Goal: Task Accomplishment & Management: Manage account settings

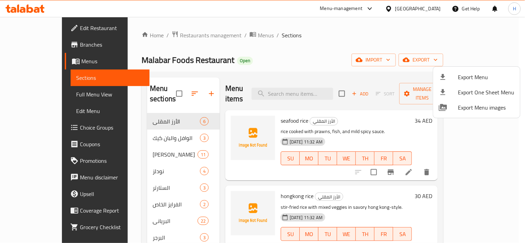
click at [35, 97] on div at bounding box center [262, 121] width 525 height 243
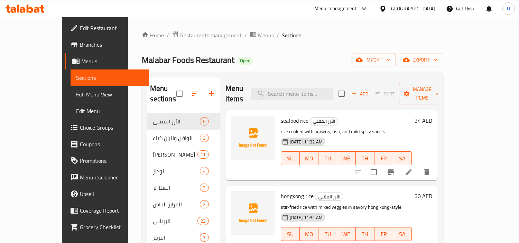
drag, startPoint x: 37, startPoint y: 93, endPoint x: 179, endPoint y: 4, distance: 167.8
click at [76, 93] on span "Full Menu View" at bounding box center [109, 94] width 67 height 8
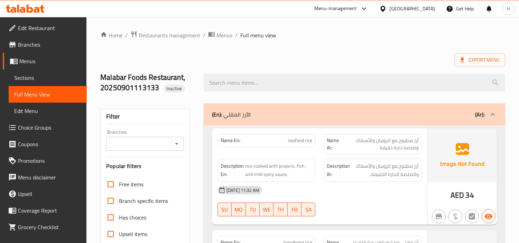
click at [60, 21] on link "Edit Restaurant" at bounding box center [45, 28] width 84 height 17
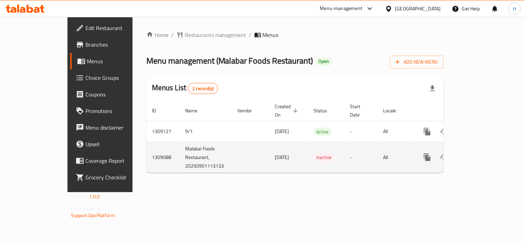
click at [481, 153] on icon "enhanced table" at bounding box center [477, 157] width 8 height 8
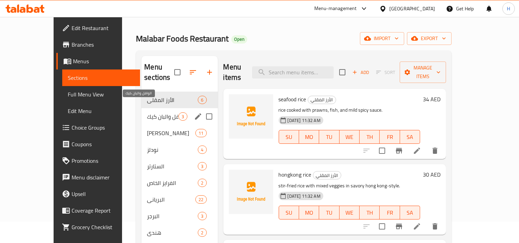
scroll to position [38, 0]
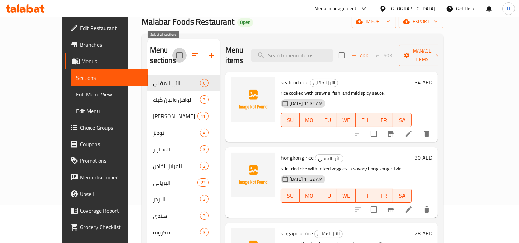
click at [172, 56] on input "checkbox" at bounding box center [179, 55] width 15 height 15
checkbox input "true"
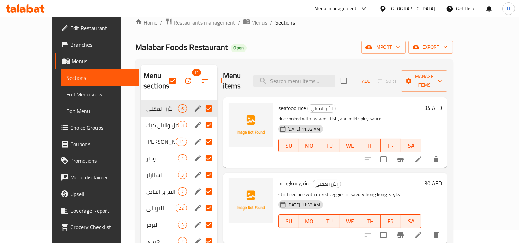
scroll to position [0, 0]
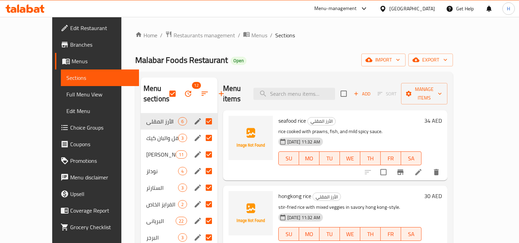
click at [31, 10] on icon at bounding box center [30, 8] width 7 height 8
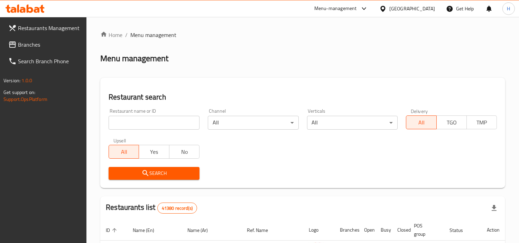
click at [59, 42] on span "Branches" at bounding box center [49, 44] width 63 height 8
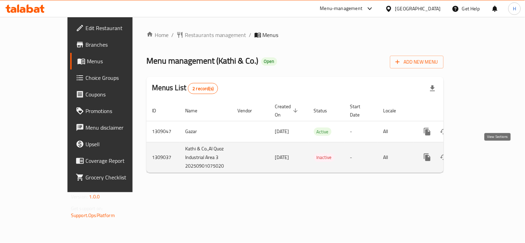
click at [481, 153] on icon "enhanced table" at bounding box center [477, 157] width 8 height 8
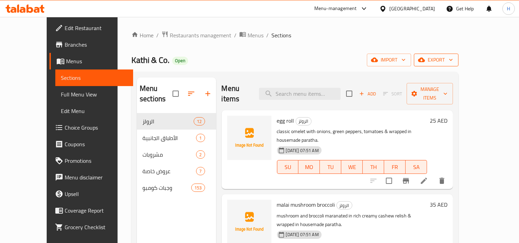
click at [453, 56] on span "export" at bounding box center [437, 60] width 34 height 9
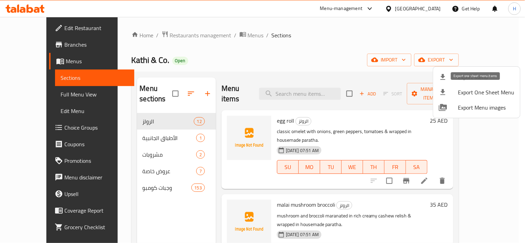
click at [454, 77] on div at bounding box center [448, 77] width 19 height 8
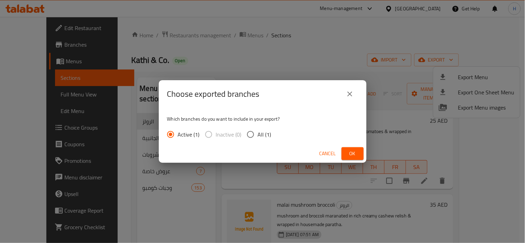
click at [249, 131] on input "All (1)" at bounding box center [250, 134] width 15 height 15
radio input "true"
drag, startPoint x: 354, startPoint y: 150, endPoint x: 359, endPoint y: 148, distance: 5.6
click at [354, 150] on span "Ok" at bounding box center [352, 154] width 11 height 9
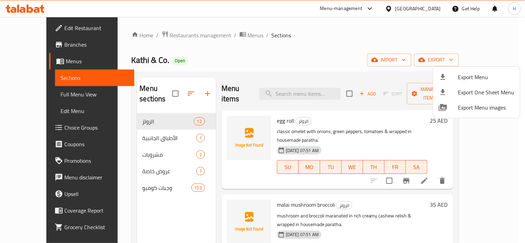
click at [144, 163] on div at bounding box center [262, 121] width 525 height 243
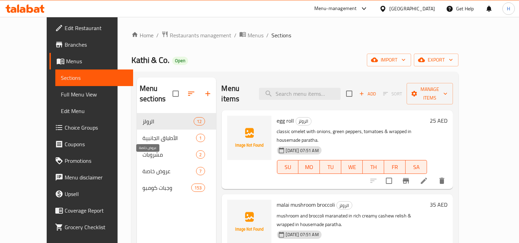
click at [144, 167] on span "عروض خاصة" at bounding box center [170, 171] width 54 height 8
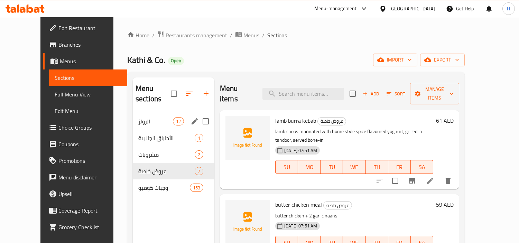
drag, startPoint x: 143, startPoint y: 110, endPoint x: 139, endPoint y: 111, distance: 4.6
click at [143, 117] on span "الرولز" at bounding box center [155, 121] width 35 height 8
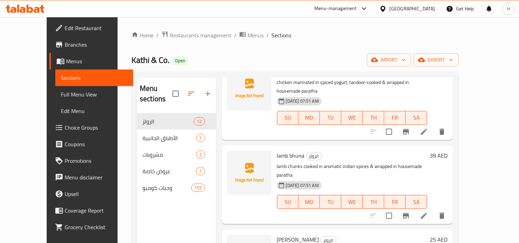
scroll to position [307, 0]
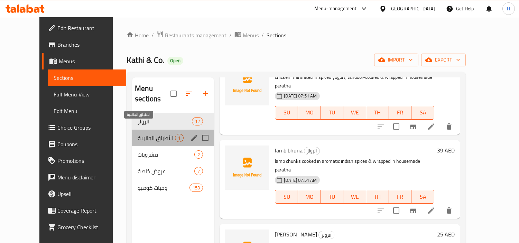
click at [138, 134] on span "الأطباق الجانبية" at bounding box center [156, 138] width 37 height 8
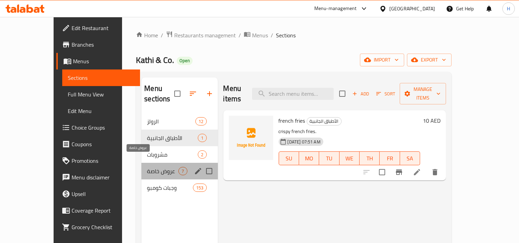
click at [147, 167] on span "عروض خاصة" at bounding box center [162, 171] width 31 height 8
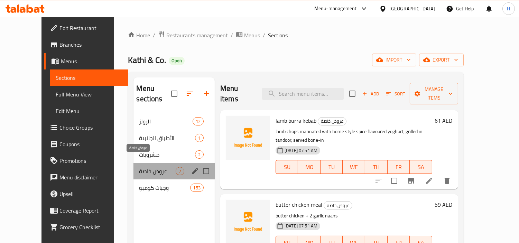
click at [139, 167] on span "عروض خاصة" at bounding box center [157, 171] width 36 height 8
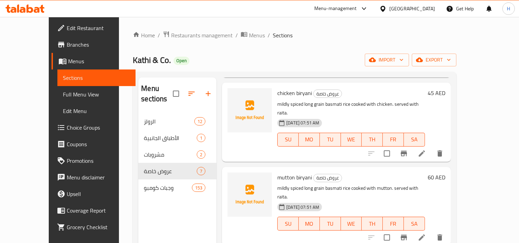
scroll to position [303, 0]
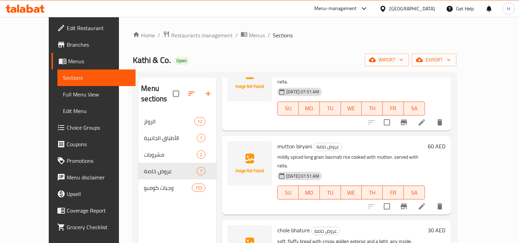
click at [289, 225] on span "chole bhature" at bounding box center [294, 230] width 33 height 10
copy h6 "chole bhature"
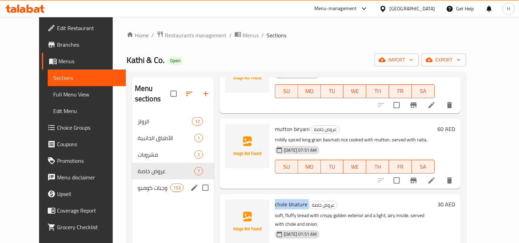
click at [132, 182] on div "وجبات كومبو 153" at bounding box center [173, 188] width 82 height 17
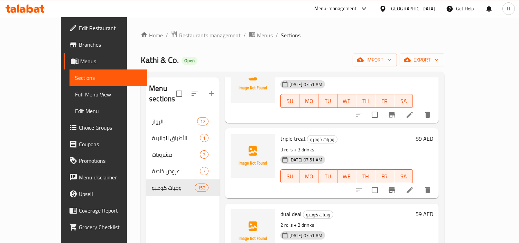
scroll to position [769, 0]
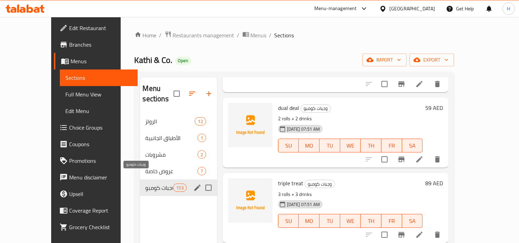
click at [146, 184] on span "وجبات كومبو" at bounding box center [160, 188] width 28 height 8
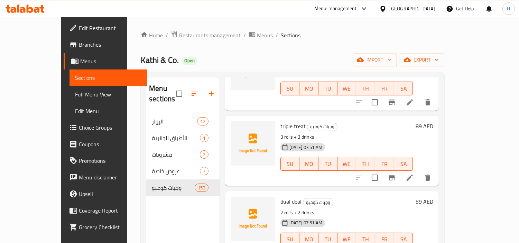
scroll to position [154, 0]
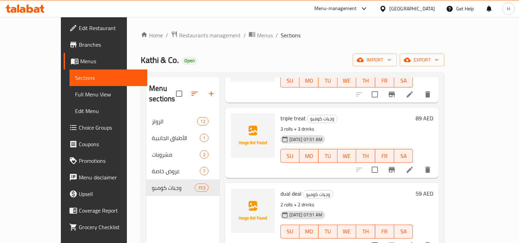
click at [281, 113] on span "triple treat" at bounding box center [293, 118] width 25 height 10
copy h6 "triple treat"
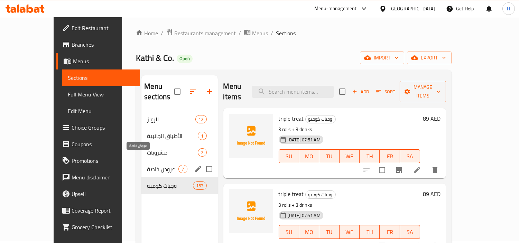
scroll to position [0, 0]
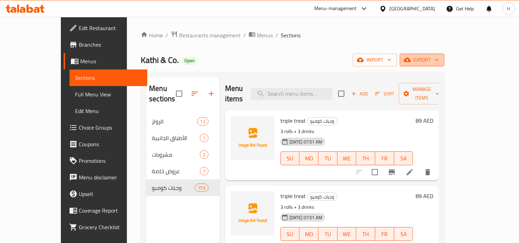
click at [439, 64] on span "export" at bounding box center [423, 60] width 34 height 9
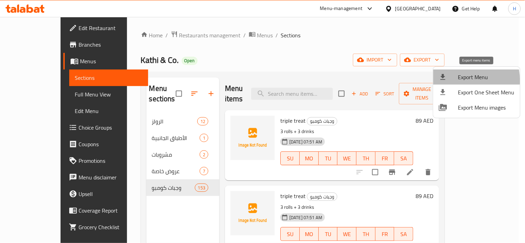
click at [455, 81] on div at bounding box center [448, 77] width 19 height 8
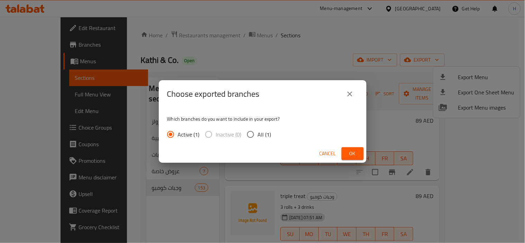
click at [256, 139] on input "All (1)" at bounding box center [250, 134] width 15 height 15
radio input "true"
click at [345, 155] on button "Ok" at bounding box center [353, 153] width 22 height 13
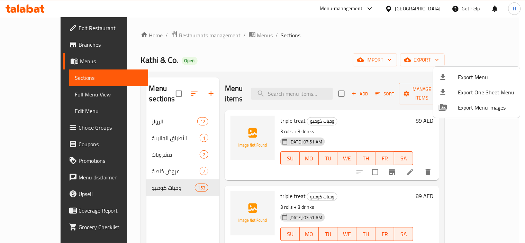
click at [33, 8] on div at bounding box center [262, 121] width 525 height 243
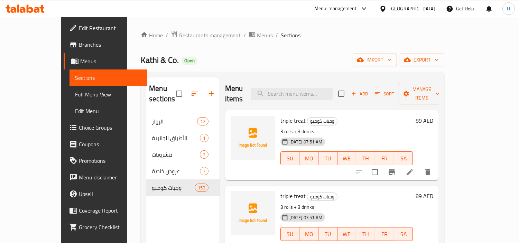
click at [33, 9] on icon at bounding box center [25, 8] width 39 height 8
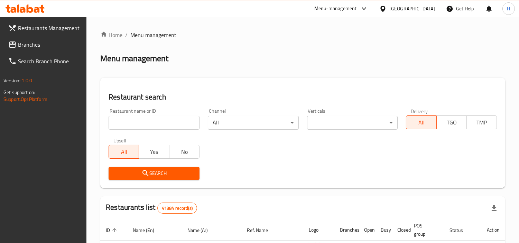
click at [71, 38] on link "Branches" at bounding box center [45, 44] width 84 height 17
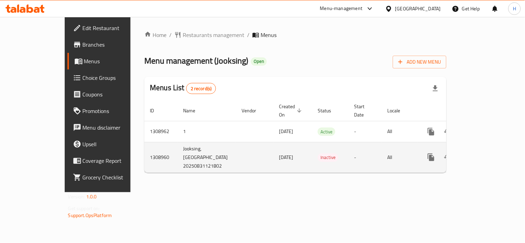
click at [484, 154] on icon "enhanced table" at bounding box center [481, 157] width 6 height 6
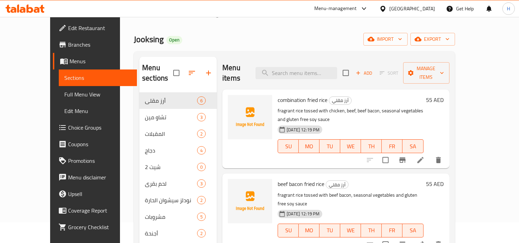
scroll to position [20, 0]
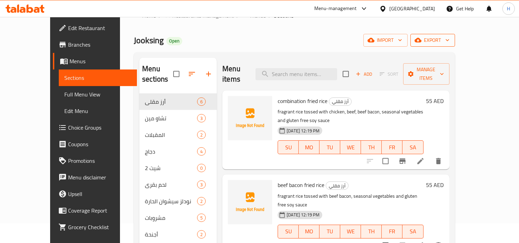
click at [422, 38] on icon "button" at bounding box center [418, 40] width 7 height 7
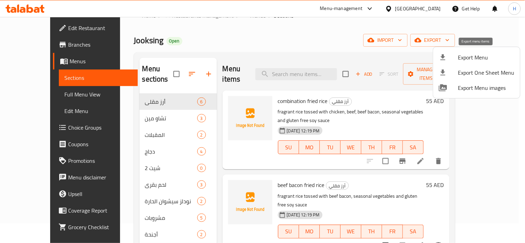
click at [449, 60] on div at bounding box center [448, 57] width 19 height 8
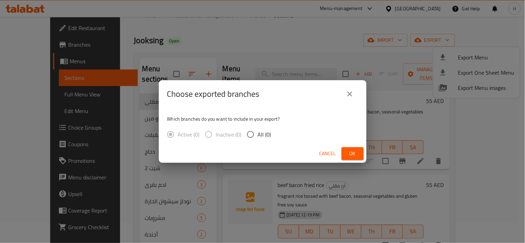
click at [258, 136] on span "All (0)" at bounding box center [264, 134] width 13 height 8
click at [257, 136] on input "All (0)" at bounding box center [250, 134] width 15 height 15
radio input "true"
click at [356, 156] on span "Ok" at bounding box center [352, 154] width 11 height 9
click at [350, 156] on span "Ok" at bounding box center [352, 154] width 11 height 9
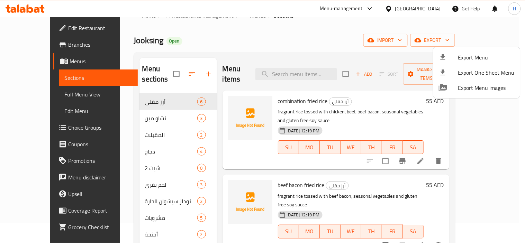
click at [42, 93] on div at bounding box center [262, 121] width 525 height 243
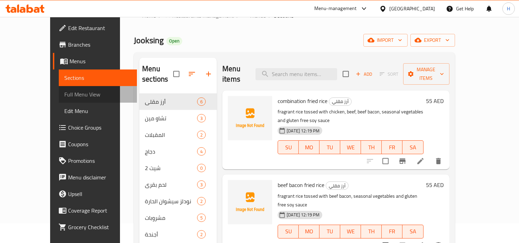
click at [64, 92] on span "Full Menu View" at bounding box center [97, 94] width 67 height 8
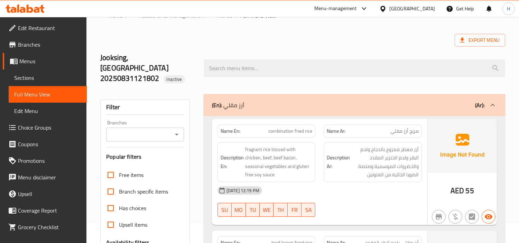
click at [46, 33] on link "Edit Restaurant" at bounding box center [45, 28] width 84 height 17
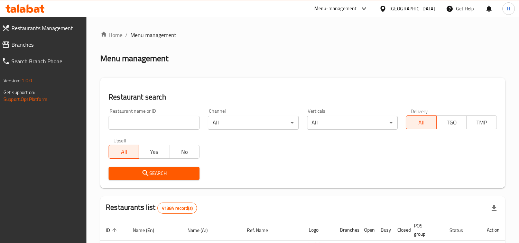
click at [47, 44] on span "Branches" at bounding box center [46, 44] width 70 height 8
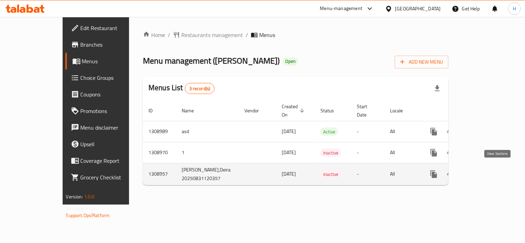
click at [492, 170] on link "enhanced table" at bounding box center [483, 174] width 17 height 17
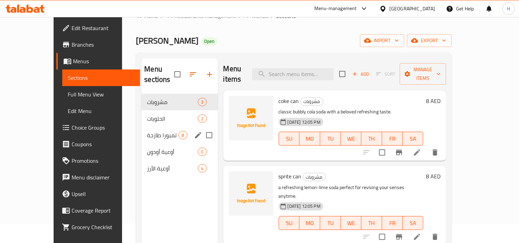
scroll to position [38, 0]
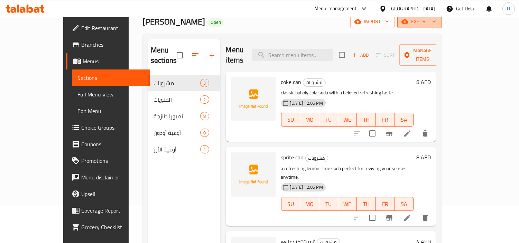
click at [437, 22] on span "export" at bounding box center [420, 21] width 34 height 9
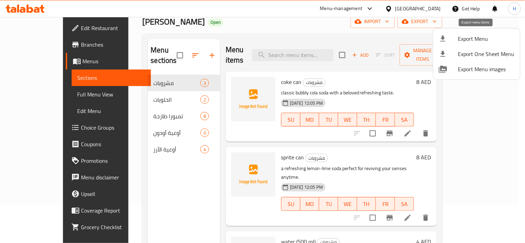
click at [459, 40] on span "Export Menu" at bounding box center [486, 39] width 56 height 8
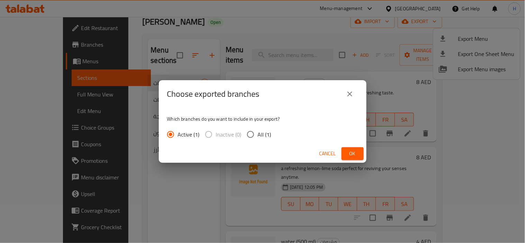
click at [244, 136] on input "All (1)" at bounding box center [250, 134] width 15 height 15
radio input "true"
click at [348, 160] on button "Ok" at bounding box center [353, 153] width 22 height 13
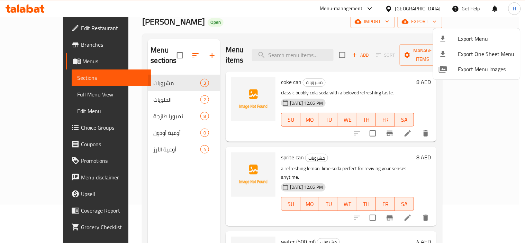
click at [65, 92] on div at bounding box center [262, 121] width 525 height 243
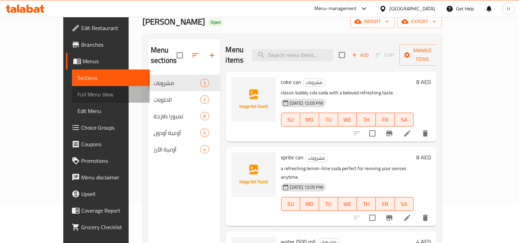
click at [78, 92] on span "Full Menu View" at bounding box center [111, 94] width 67 height 8
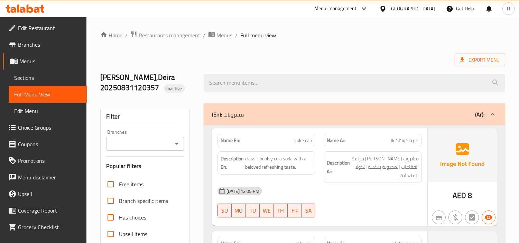
click at [58, 28] on span "Edit Restaurant" at bounding box center [49, 28] width 63 height 8
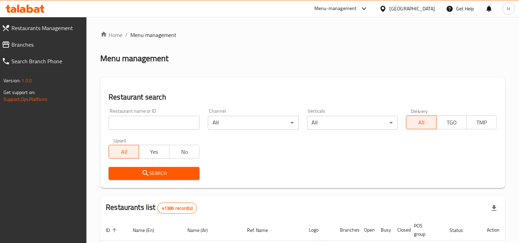
click at [57, 45] on span "Branches" at bounding box center [46, 44] width 70 height 8
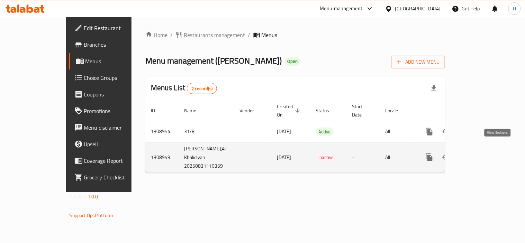
click at [483, 153] on icon "enhanced table" at bounding box center [479, 157] width 8 height 8
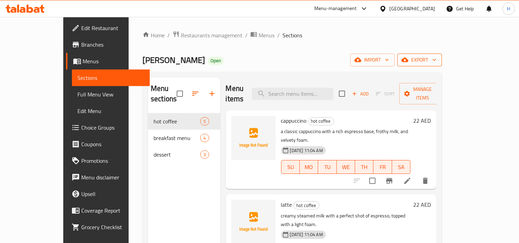
click at [437, 58] on span "export" at bounding box center [420, 60] width 34 height 9
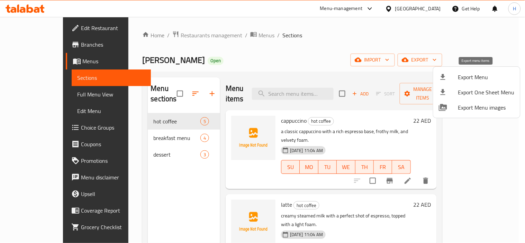
click at [454, 79] on div at bounding box center [448, 77] width 19 height 8
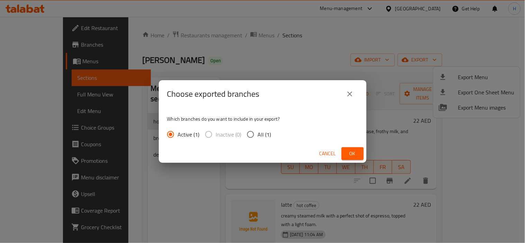
click at [256, 134] on input "All (1)" at bounding box center [250, 134] width 15 height 15
radio input "true"
click at [361, 154] on button "Ok" at bounding box center [353, 153] width 22 height 13
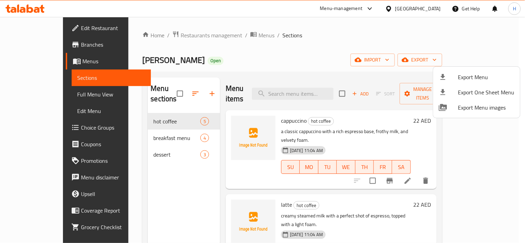
click at [45, 96] on div at bounding box center [262, 121] width 525 height 243
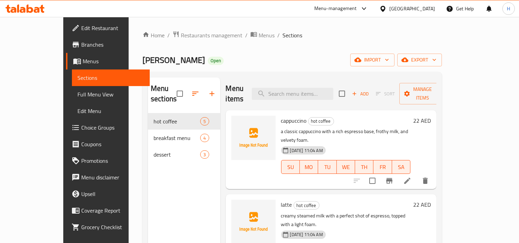
drag, startPoint x: 45, startPoint y: 96, endPoint x: 49, endPoint y: 97, distance: 3.9
click at [78, 96] on span "Full Menu View" at bounding box center [111, 94] width 67 height 8
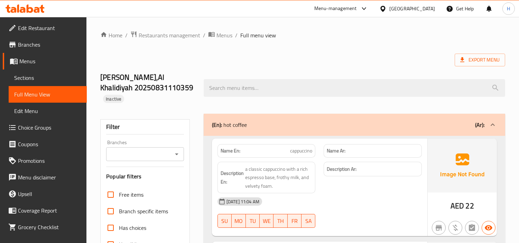
click at [32, 34] on link "Edit Restaurant" at bounding box center [45, 28] width 84 height 17
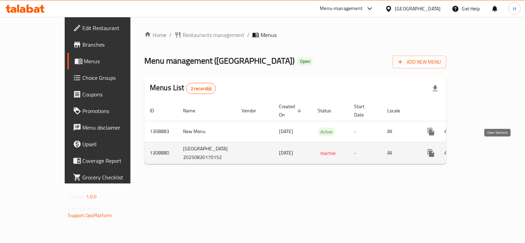
click at [485, 150] on icon "enhanced table" at bounding box center [481, 153] width 8 height 8
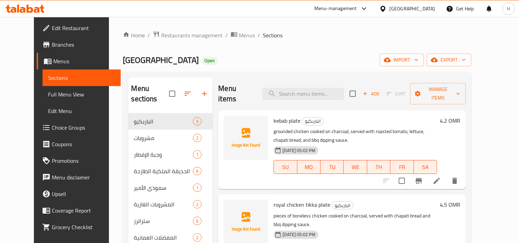
click at [46, 11] on div at bounding box center [25, 9] width 50 height 14
click at [40, 8] on icon at bounding box center [41, 9] width 5 height 8
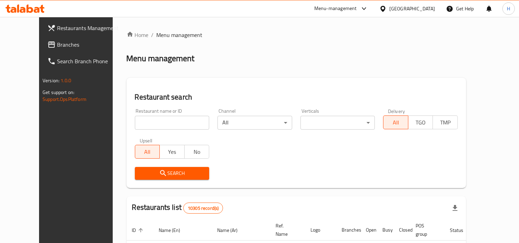
click at [57, 42] on div "Restaurants Management Branches Search Branch Phone Version: 1.0.0 Get support …" at bounding box center [259, 239] width 441 height 445
click at [57, 42] on span "Branches" at bounding box center [88, 44] width 63 height 8
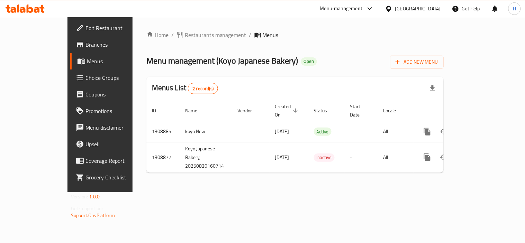
click at [133, 192] on div "Home / Restaurants management / Menus Menu management ( Koyo Japanese Bakery ) …" at bounding box center [295, 104] width 325 height 175
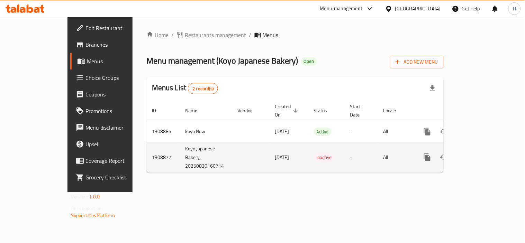
click at [481, 153] on icon "enhanced table" at bounding box center [477, 157] width 8 height 8
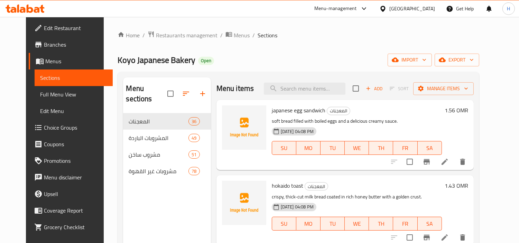
click at [39, 11] on icon at bounding box center [25, 8] width 39 height 8
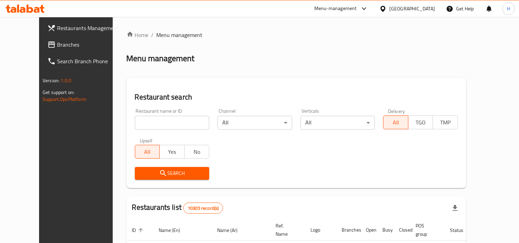
click at [387, 5] on icon at bounding box center [383, 8] width 7 height 7
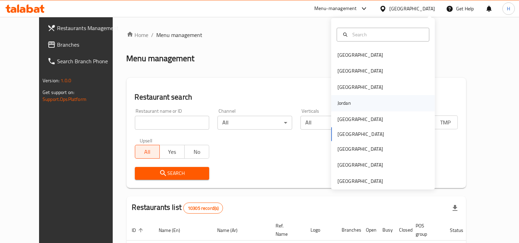
click at [346, 106] on div "Jordan" at bounding box center [344, 103] width 25 height 16
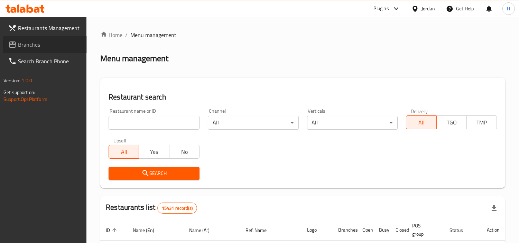
click at [70, 46] on span "Branches" at bounding box center [49, 44] width 63 height 8
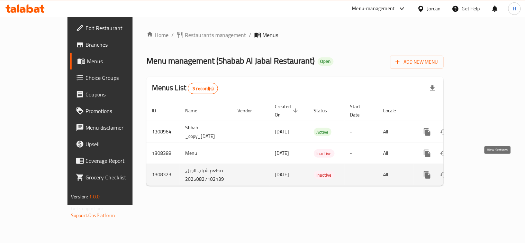
click at [480, 172] on icon "enhanced table" at bounding box center [477, 175] width 6 height 6
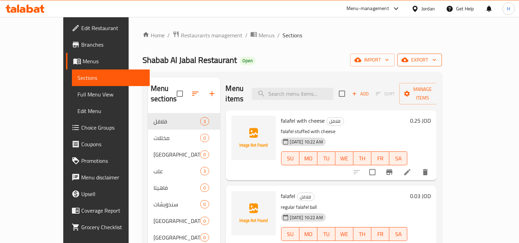
click at [437, 62] on span "export" at bounding box center [420, 60] width 34 height 9
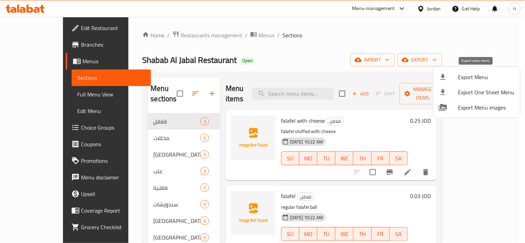
click at [471, 73] on span "Export Menu" at bounding box center [486, 77] width 56 height 8
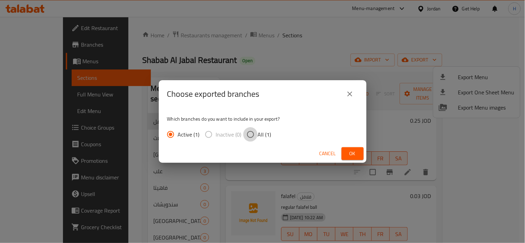
click at [250, 135] on input "All (1)" at bounding box center [250, 134] width 15 height 15
radio input "true"
click at [353, 156] on span "Ok" at bounding box center [352, 154] width 11 height 9
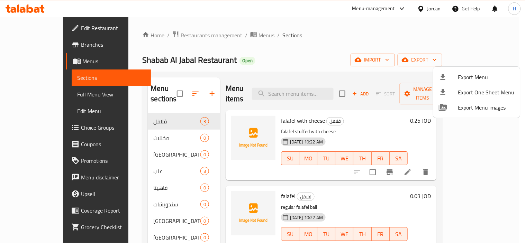
click at [31, 9] on div at bounding box center [262, 121] width 525 height 243
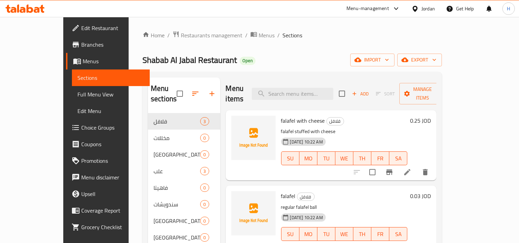
click at [35, 8] on icon at bounding box center [25, 8] width 39 height 8
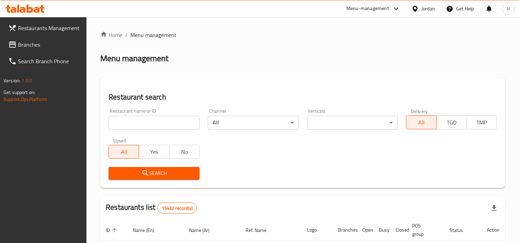
click at [155, 120] on input "search" at bounding box center [154, 123] width 91 height 14
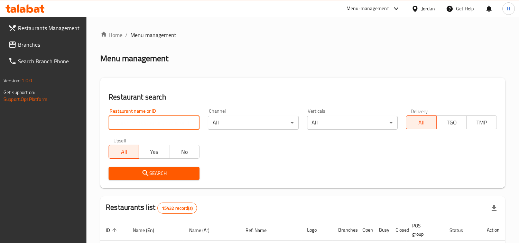
paste input "13265"
type input "13265"
click at [427, 5] on div "Jordan" at bounding box center [428, 9] width 13 height 8
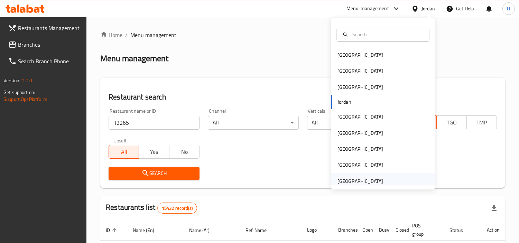
click at [358, 183] on div "[GEOGRAPHIC_DATA]" at bounding box center [361, 182] width 46 height 8
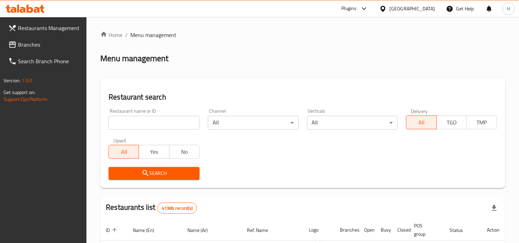
click at [193, 118] on input "search" at bounding box center [154, 123] width 91 height 14
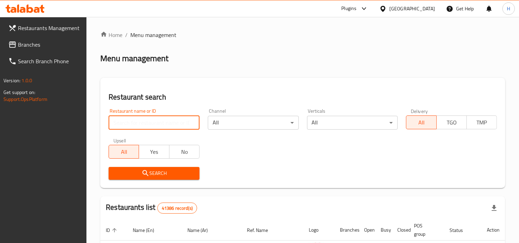
paste input "13265"
type input "13265"
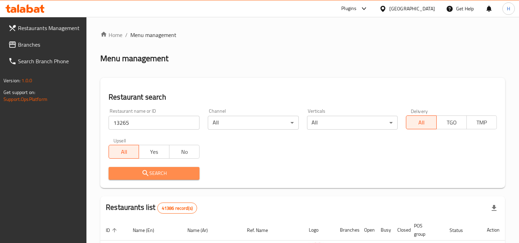
click at [188, 172] on span "Search" at bounding box center [154, 173] width 80 height 9
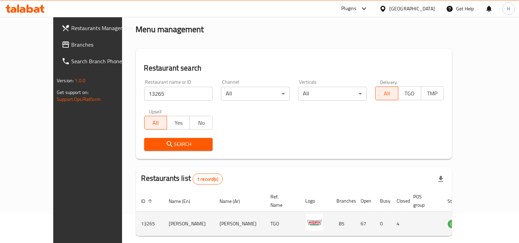
scroll to position [52, 0]
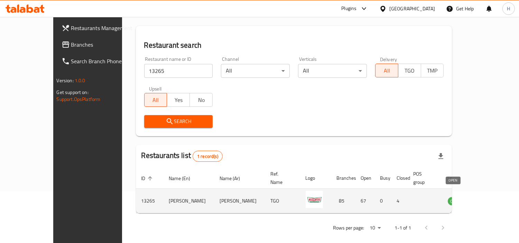
click at [455, 198] on span "OPEN" at bounding box center [456, 202] width 17 height 8
click at [496, 197] on link "enhanced table" at bounding box center [490, 201] width 13 height 8
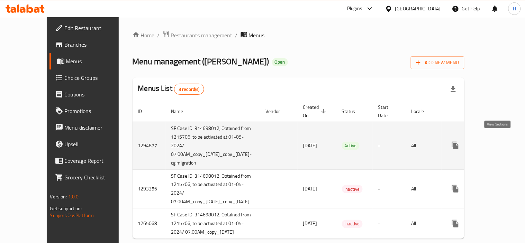
click at [502, 143] on icon "enhanced table" at bounding box center [505, 146] width 6 height 6
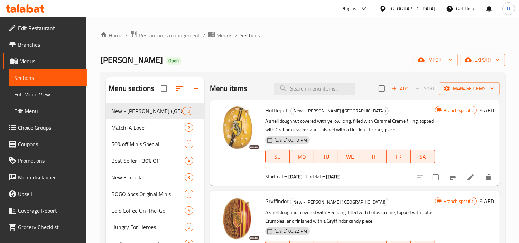
click at [477, 56] on span "export" at bounding box center [483, 60] width 34 height 9
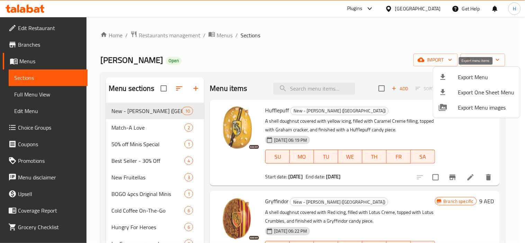
click at [445, 77] on icon at bounding box center [443, 77] width 8 height 8
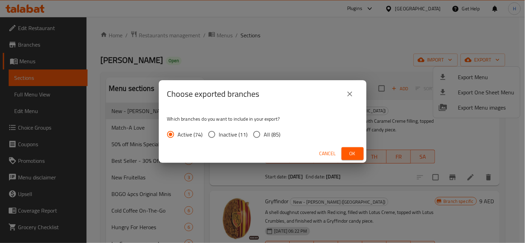
click at [279, 134] on span "All (85)" at bounding box center [272, 134] width 17 height 8
click at [264, 135] on span "All (85)" at bounding box center [272, 134] width 17 height 8
click at [264, 135] on input "All (85)" at bounding box center [257, 134] width 15 height 15
radio input "true"
click at [343, 154] on button "Ok" at bounding box center [353, 153] width 22 height 13
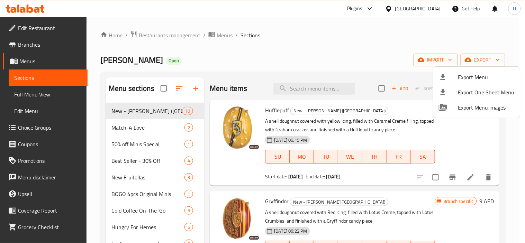
click at [35, 12] on div at bounding box center [262, 121] width 525 height 243
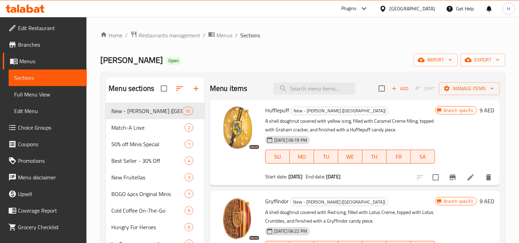
click at [37, 11] on icon at bounding box center [25, 8] width 39 height 8
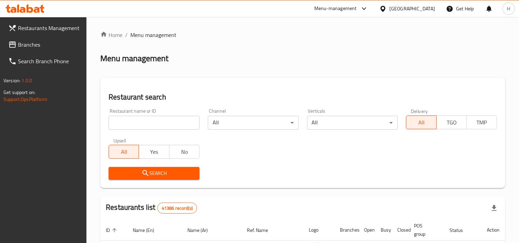
click at [134, 126] on input "search" at bounding box center [154, 123] width 91 height 14
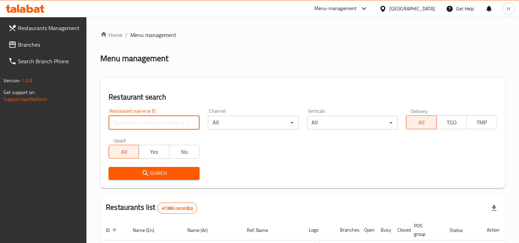
paste input "2913"
type input "2913"
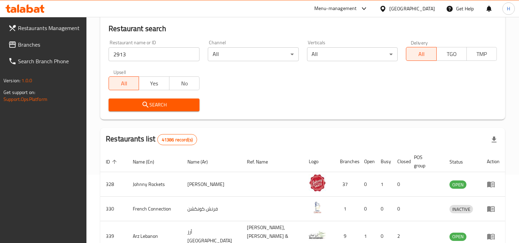
scroll to position [154, 0]
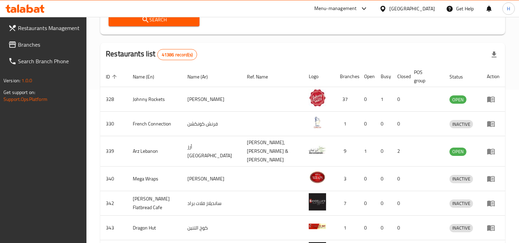
click at [139, 25] on button "Search" at bounding box center [154, 19] width 91 height 13
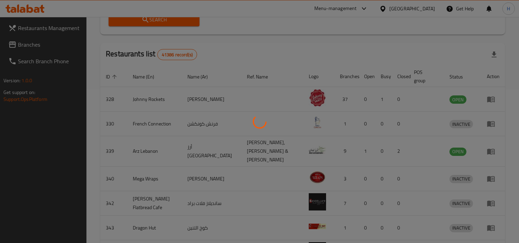
scroll to position [52, 0]
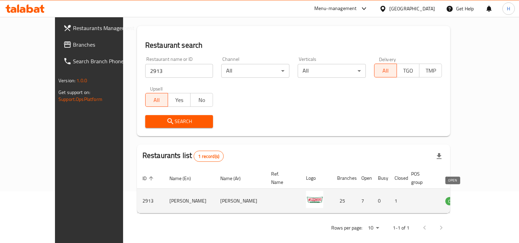
click at [449, 198] on span "OPEN" at bounding box center [454, 202] width 17 height 8
click at [481, 194] on td "enhanced table" at bounding box center [489, 201] width 24 height 25
click at [489, 197] on icon "enhanced table" at bounding box center [486, 201] width 8 height 8
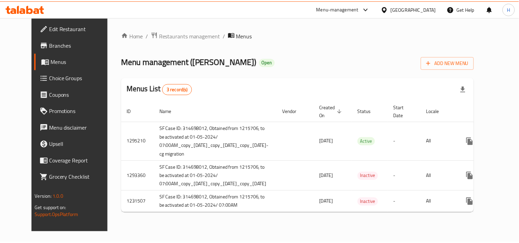
scroll to position [0, 40]
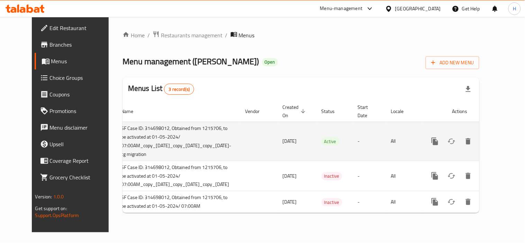
click at [489, 141] on icon "enhanced table" at bounding box center [485, 141] width 8 height 8
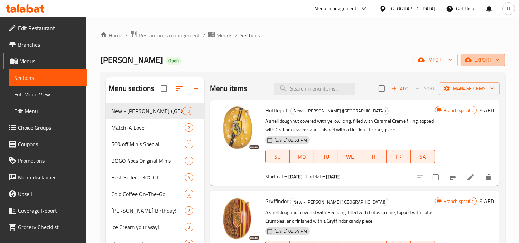
click at [465, 56] on button "export" at bounding box center [483, 60] width 45 height 13
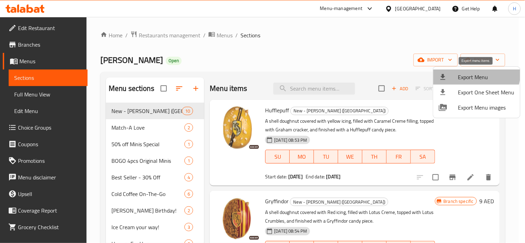
click at [465, 71] on li "Export Menu" at bounding box center [476, 77] width 87 height 15
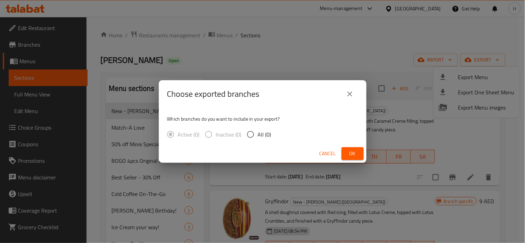
click at [258, 132] on input "All (0)" at bounding box center [250, 134] width 15 height 15
radio input "true"
click at [368, 153] on div "Choose exported branches Which branches do you want to include in your export? …" at bounding box center [262, 121] width 525 height 243
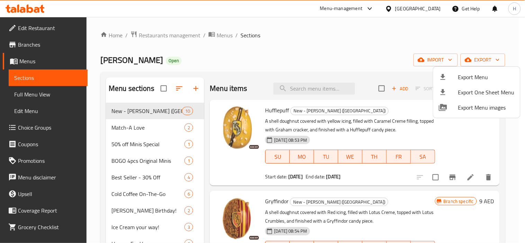
click at [355, 154] on div at bounding box center [262, 121] width 525 height 243
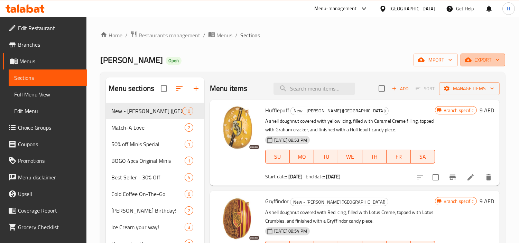
click at [486, 61] on span "export" at bounding box center [483, 60] width 34 height 9
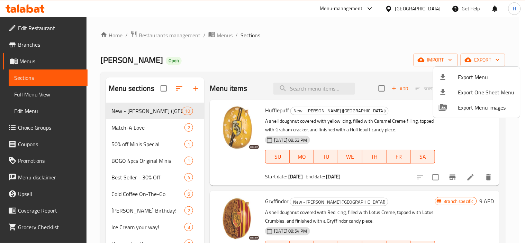
click at [455, 80] on div at bounding box center [448, 77] width 19 height 8
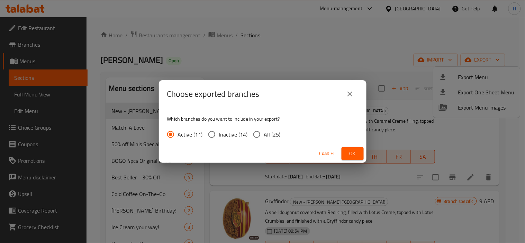
click at [272, 136] on span "All (25)" at bounding box center [272, 134] width 17 height 8
click at [264, 136] on input "All (25)" at bounding box center [257, 134] width 15 height 15
radio input "true"
click at [358, 151] on button "Ok" at bounding box center [353, 153] width 22 height 13
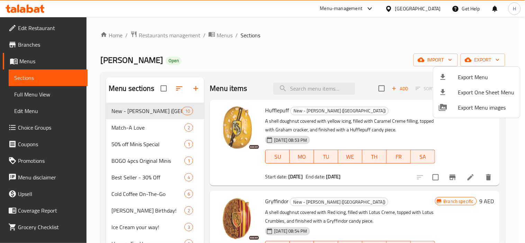
click at [29, 6] on div at bounding box center [262, 121] width 525 height 243
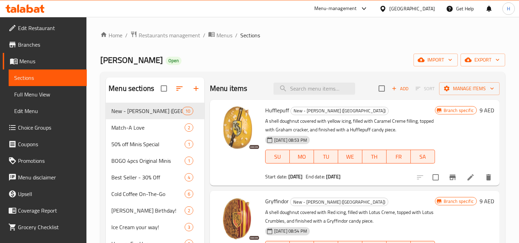
click at [33, 10] on icon at bounding box center [25, 8] width 39 height 8
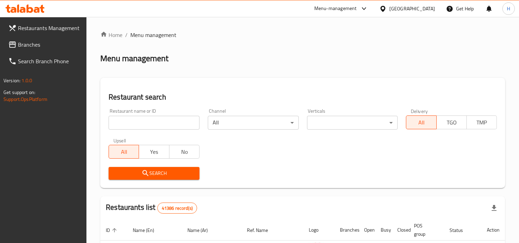
click at [129, 120] on input "search" at bounding box center [154, 123] width 91 height 14
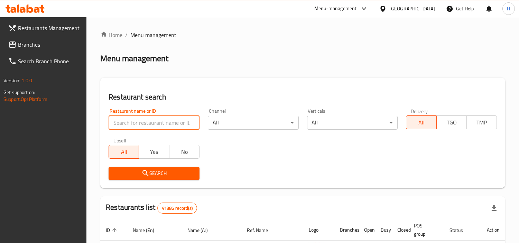
paste input "690377"
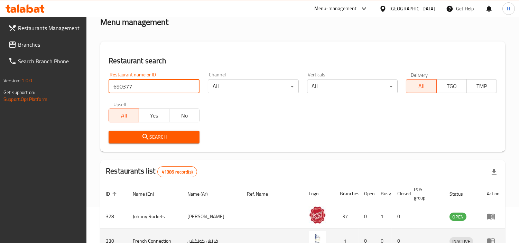
scroll to position [77, 0]
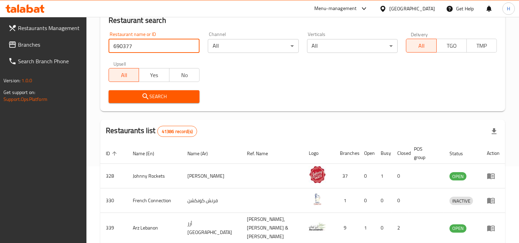
type input "690377"
click at [184, 93] on span "Search" at bounding box center [154, 96] width 80 height 9
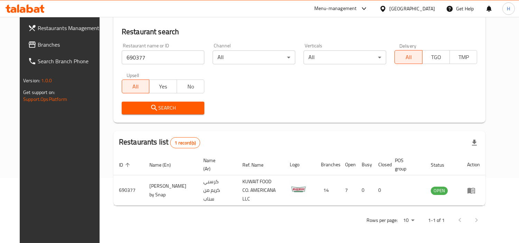
scroll to position [60, 0]
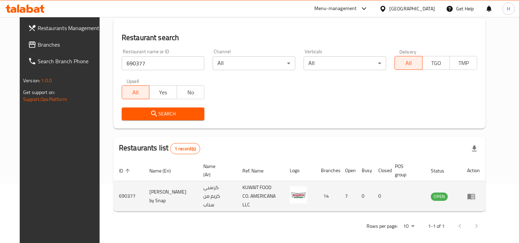
click at [448, 194] on span "OPEN" at bounding box center [439, 197] width 17 height 8
click at [475, 196] on icon "enhanced table" at bounding box center [472, 197] width 8 height 6
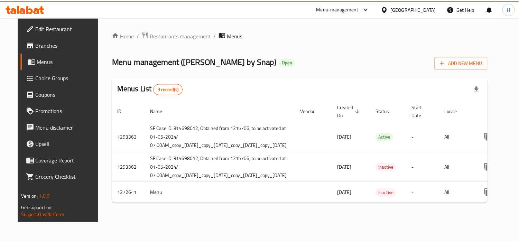
scroll to position [0, 80]
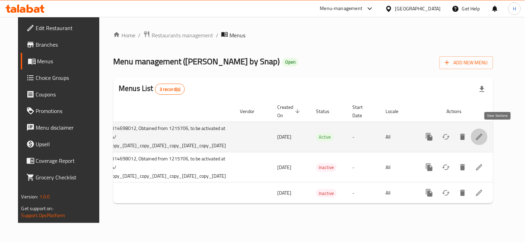
click at [482, 134] on icon "enhanced table" at bounding box center [479, 137] width 6 height 6
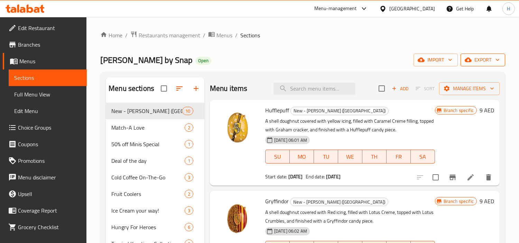
click at [482, 56] on span "export" at bounding box center [483, 60] width 34 height 9
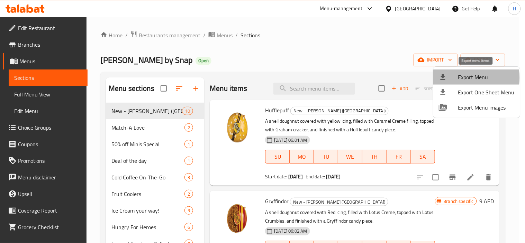
click at [457, 78] on div at bounding box center [448, 77] width 19 height 8
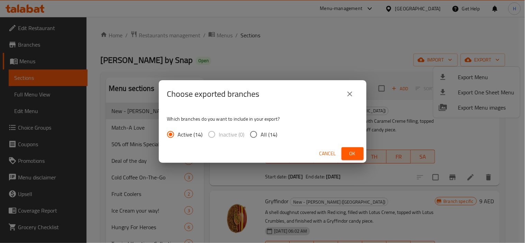
click at [265, 132] on span "All (14)" at bounding box center [269, 134] width 17 height 8
click at [261, 132] on input "All (14)" at bounding box center [253, 134] width 15 height 15
radio input "true"
click at [350, 150] on span "Ok" at bounding box center [352, 154] width 11 height 9
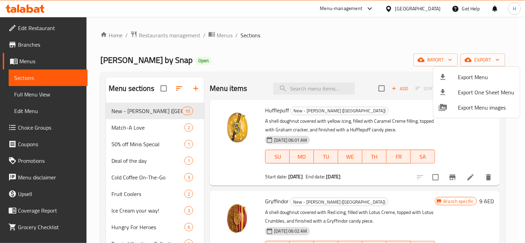
click at [39, 9] on div at bounding box center [262, 121] width 525 height 243
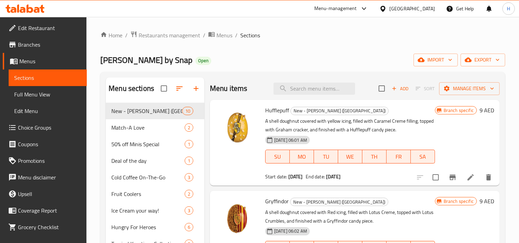
click at [36, 10] on icon at bounding box center [37, 10] width 6 height 6
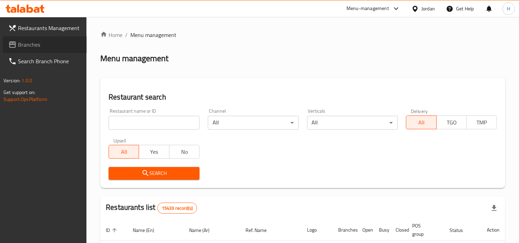
click at [54, 45] on span "Branches" at bounding box center [49, 44] width 63 height 8
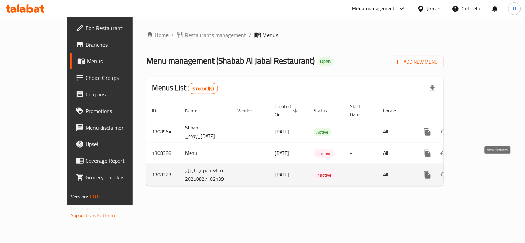
click at [481, 171] on icon "enhanced table" at bounding box center [477, 175] width 8 height 8
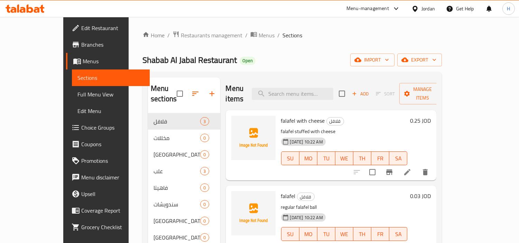
click at [78, 91] on span "Full Menu View" at bounding box center [111, 94] width 67 height 8
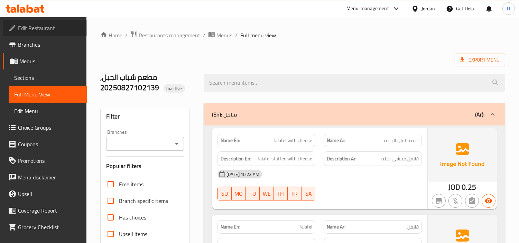
click at [48, 28] on span "Edit Restaurant" at bounding box center [49, 28] width 63 height 8
